Goal: Complete application form

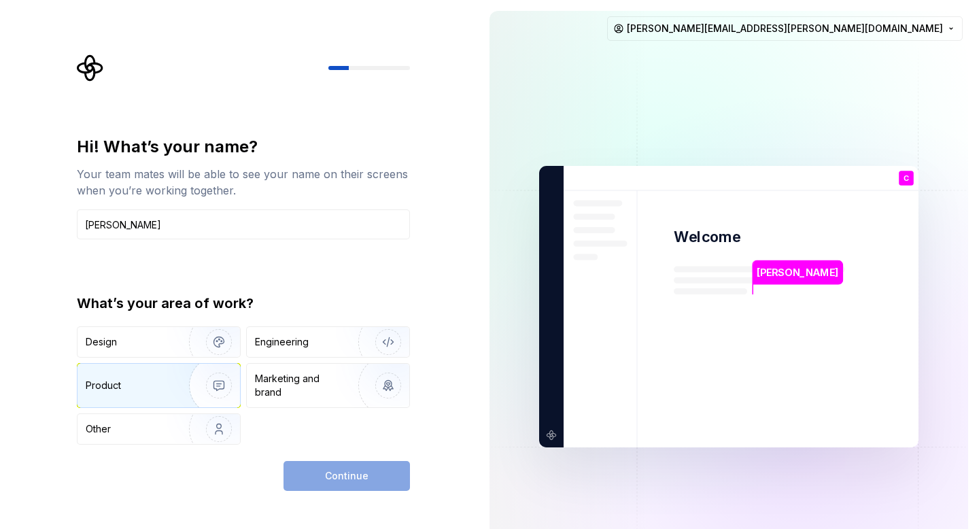
type input "Chaitanya"
click at [191, 377] on img "button" at bounding box center [210, 385] width 87 height 91
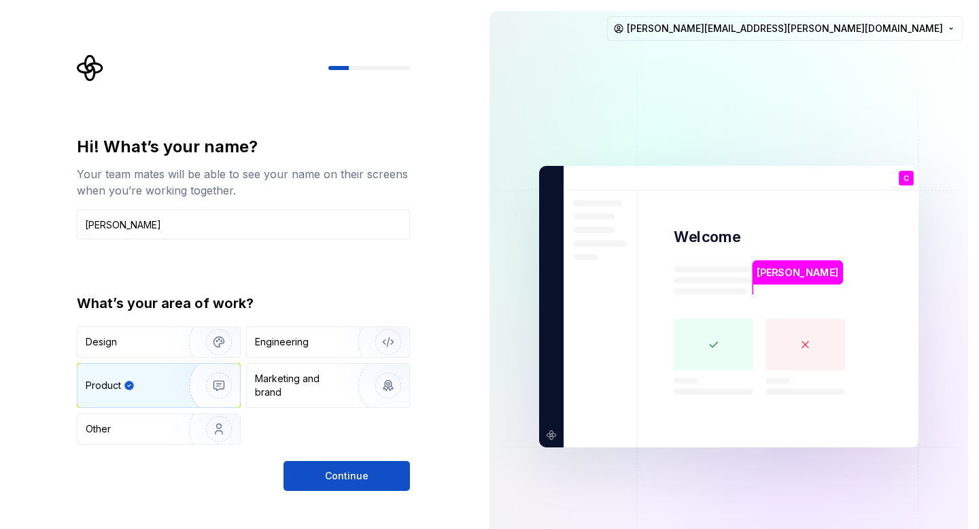
click at [358, 501] on div "Hi! What’s your name? Your team mates will be able to see your name on their sc…" at bounding box center [239, 306] width 479 height 613
click at [356, 494] on div "Hi! What’s your name? Your team mates will be able to see your name on their sc…" at bounding box center [239, 306] width 479 height 613
click at [351, 484] on button "Continue" at bounding box center [346, 476] width 126 height 30
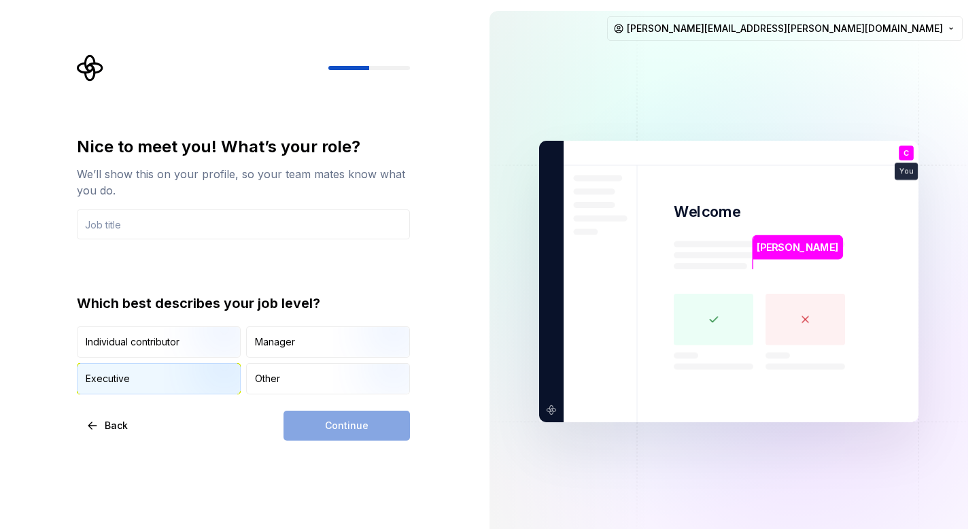
click at [196, 364] on img "button" at bounding box center [207, 395] width 87 height 91
click at [305, 420] on div "Continue" at bounding box center [346, 426] width 126 height 30
click at [243, 216] on input "text" at bounding box center [243, 224] width 333 height 30
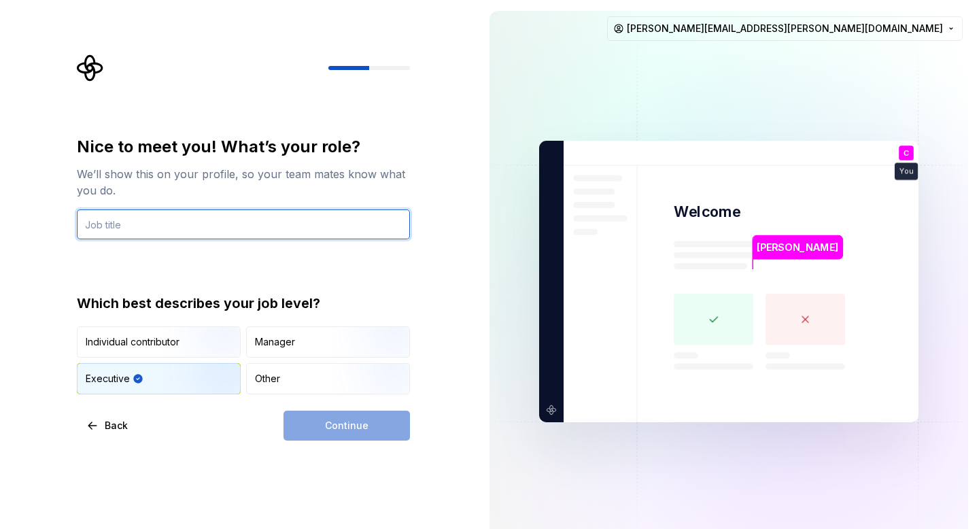
type input "Cheif of Staff"
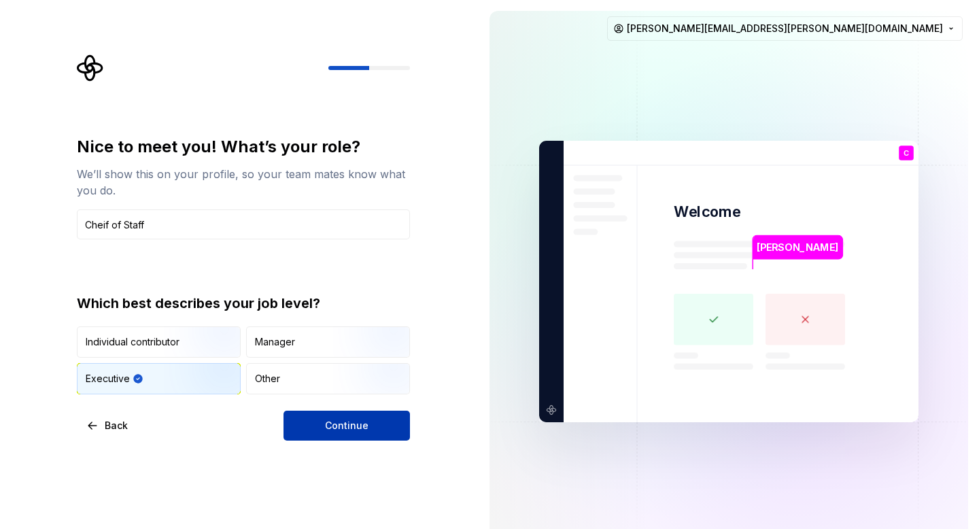
click at [347, 429] on span "Continue" at bounding box center [347, 426] width 44 height 14
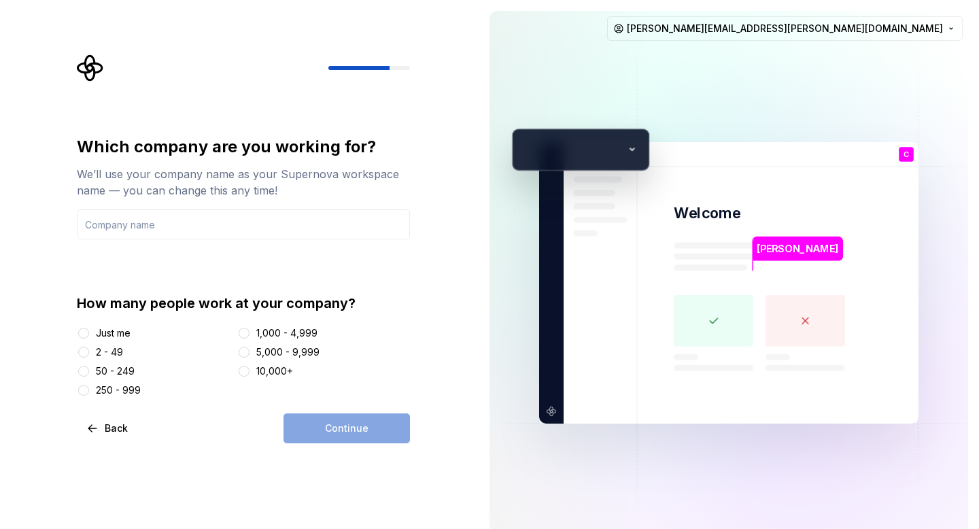
click at [121, 345] on div "2 - 49" at bounding box center [109, 352] width 27 height 14
click at [89, 347] on button "2 - 49" at bounding box center [83, 352] width 11 height 11
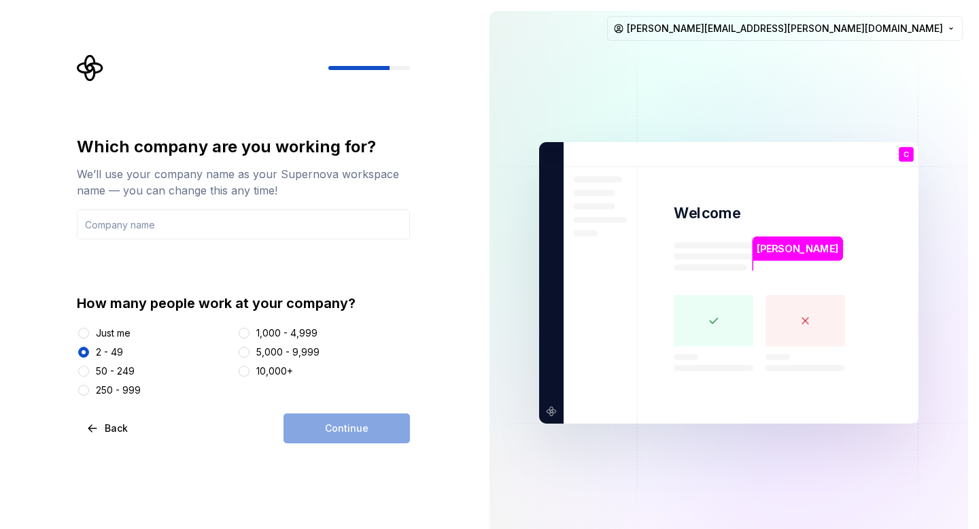
click at [120, 337] on div "Just me" at bounding box center [113, 333] width 35 height 14
click at [89, 337] on button "Just me" at bounding box center [83, 333] width 11 height 11
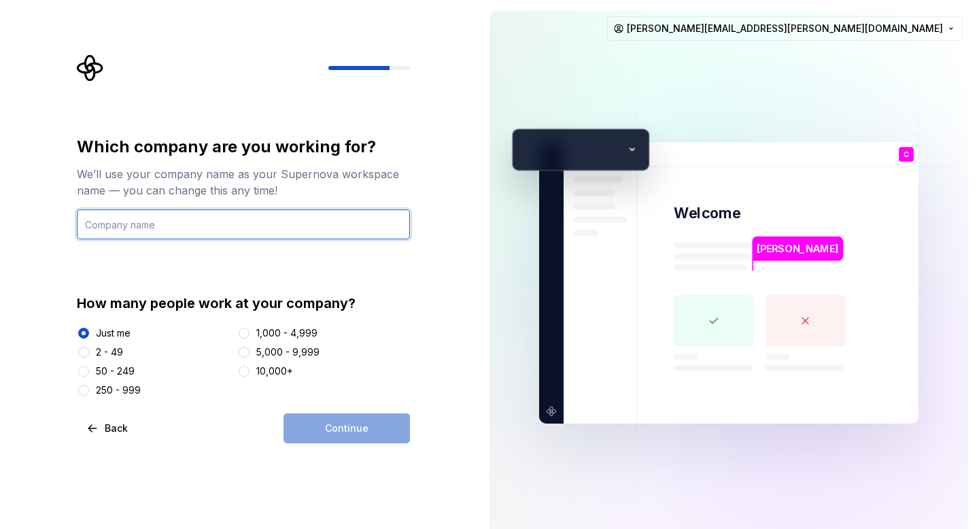
click at [142, 222] on input "text" at bounding box center [243, 224] width 333 height 30
type input "BVC"
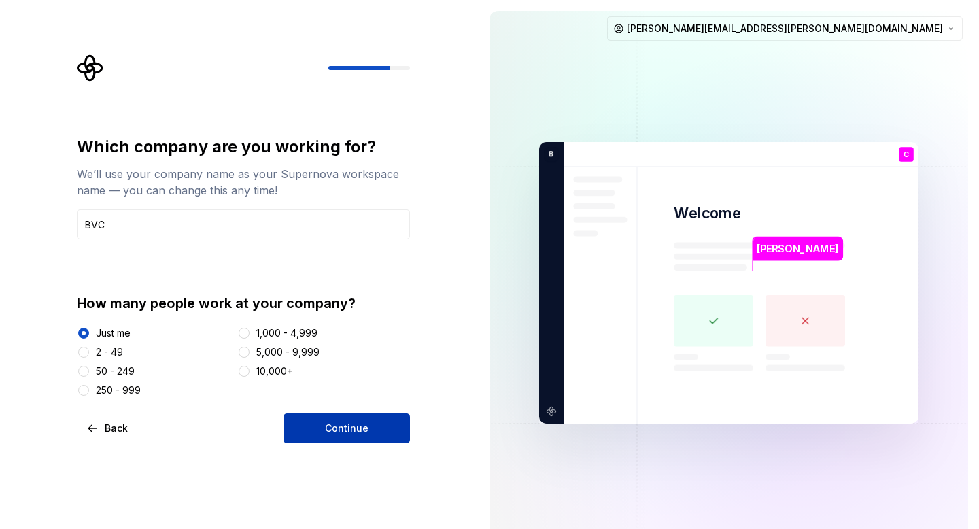
click at [342, 420] on button "Continue" at bounding box center [346, 428] width 126 height 30
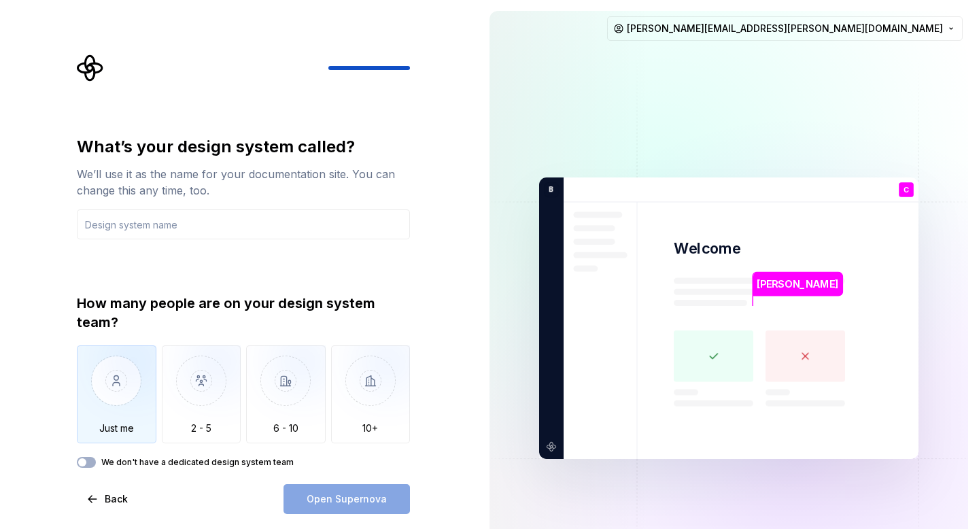
click at [120, 390] on img "button" at bounding box center [117, 390] width 80 height 91
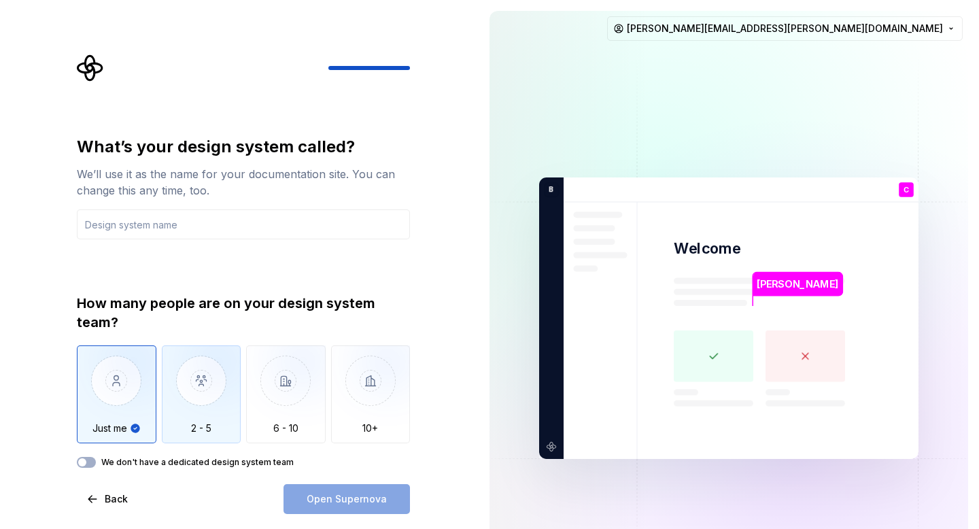
click at [177, 392] on img "button" at bounding box center [202, 390] width 80 height 91
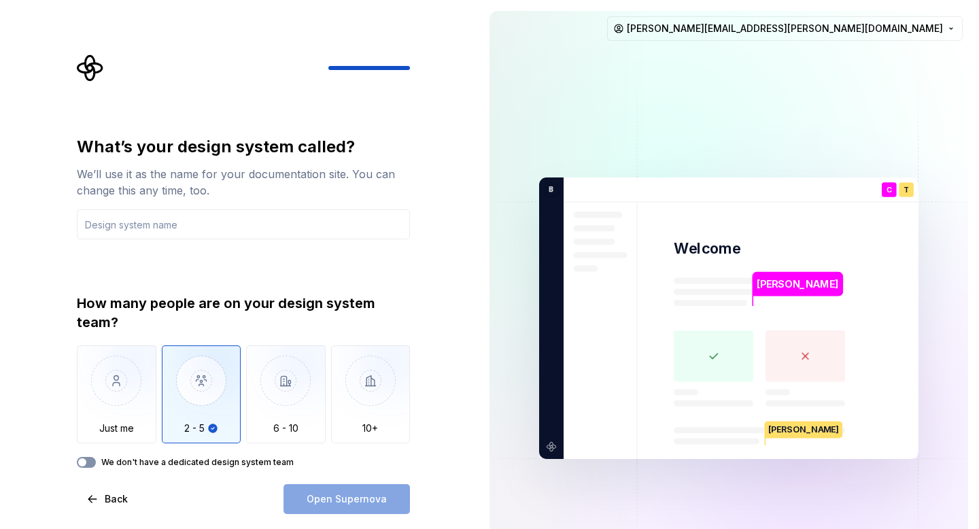
click at [90, 466] on button "We don't have a dedicated design system team" at bounding box center [86, 462] width 19 height 11
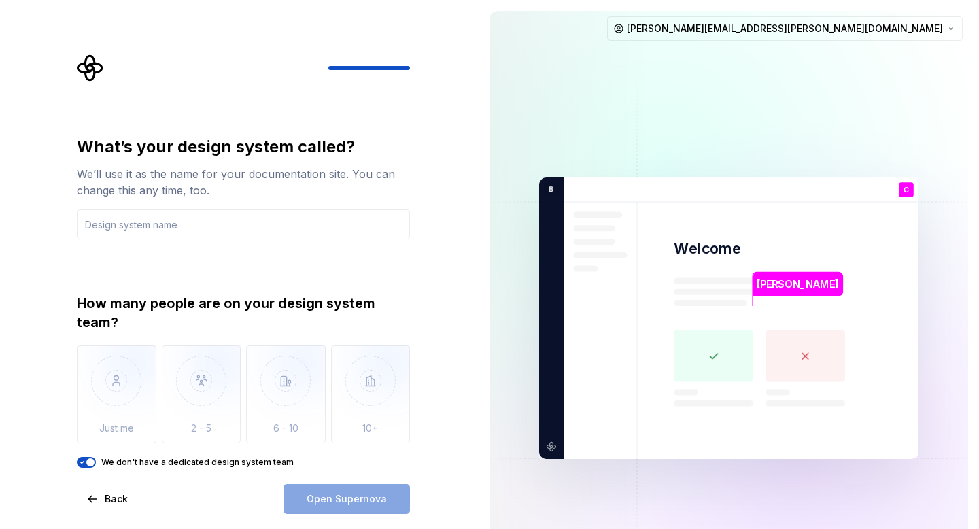
click at [351, 489] on div "Open Supernova" at bounding box center [346, 499] width 126 height 30
click at [203, 233] on input "text" at bounding box center [243, 224] width 333 height 30
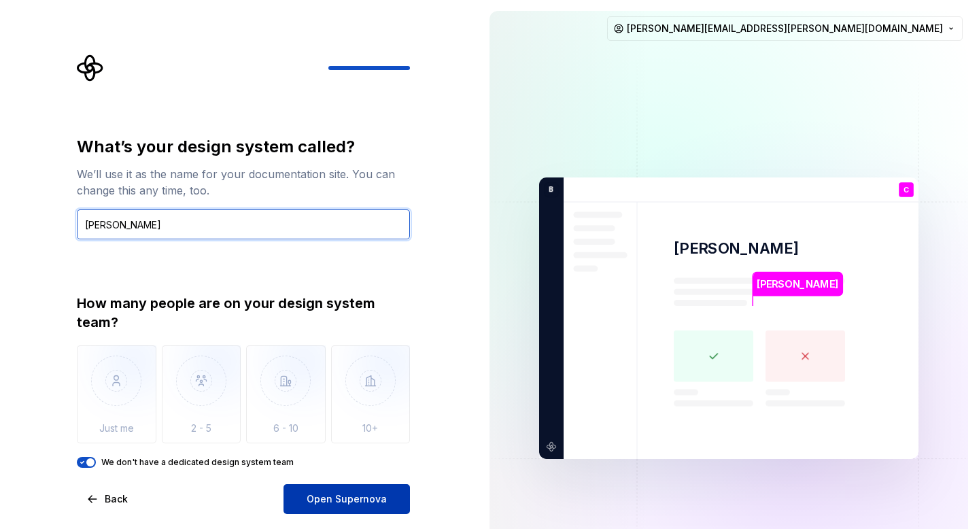
type input "Chaitanya"
click at [347, 489] on button "Open Supernova" at bounding box center [346, 499] width 126 height 30
